Goal: Information Seeking & Learning: Learn about a topic

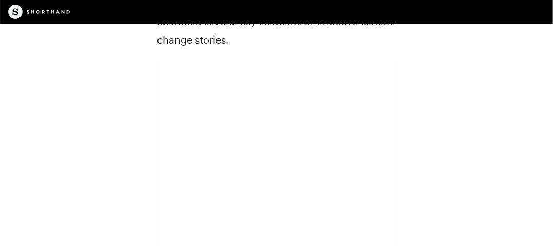
scroll to position [2616, 0]
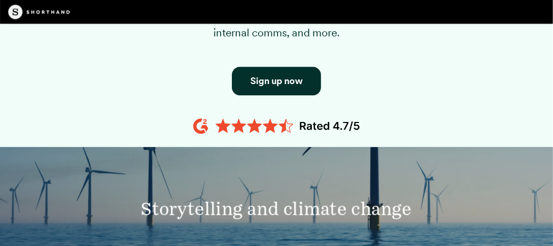
scroll to position [950, 0]
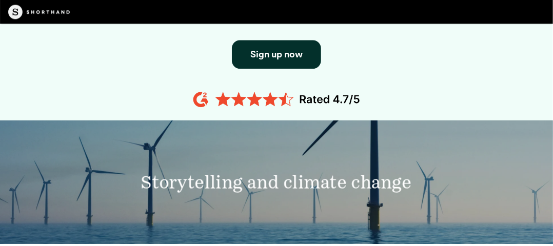
click at [509, 121] on div "Storytelling and climate change" at bounding box center [276, 182] width 553 height 123
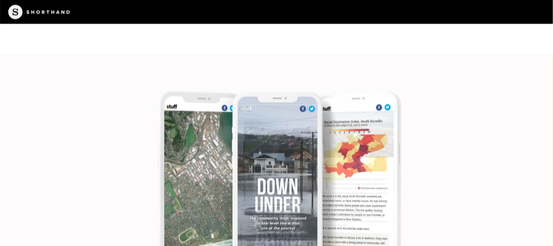
scroll to position [5027, 0]
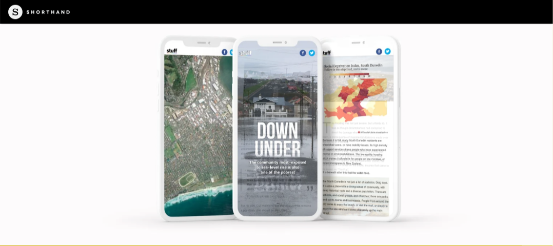
click at [278, 139] on img at bounding box center [276, 123] width 553 height 246
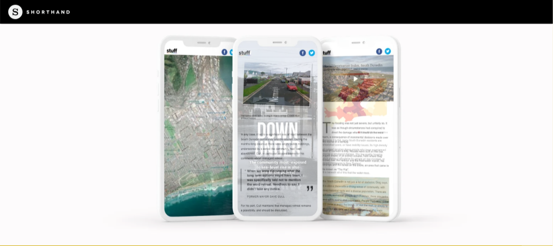
scroll to position [5181, 0]
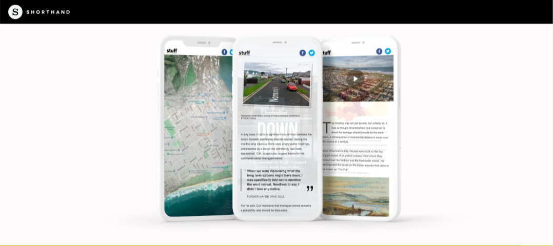
click at [278, 139] on img at bounding box center [276, 123] width 553 height 246
click at [278, 138] on img at bounding box center [276, 123] width 553 height 246
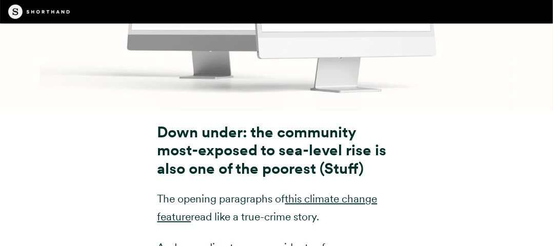
scroll to position [4463, 0]
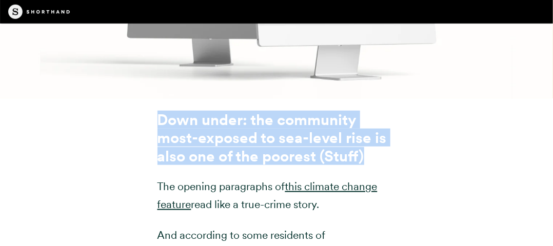
drag, startPoint x: 160, startPoint y: 63, endPoint x: 371, endPoint y: 105, distance: 216.0
click at [371, 111] on h3 "Down under: the community most-exposed to sea-level rise is also one of the poo…" at bounding box center [276, 138] width 239 height 54
copy strong "Down under: the community most-exposed to sea-level rise is also one of the poo…"
